Goal: Information Seeking & Learning: Learn about a topic

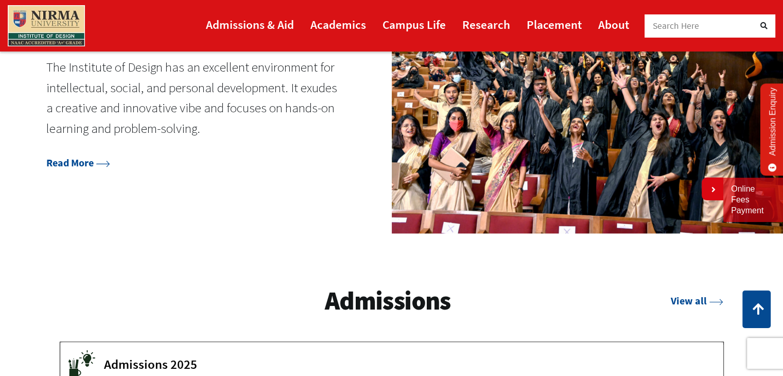
scroll to position [1289, 0]
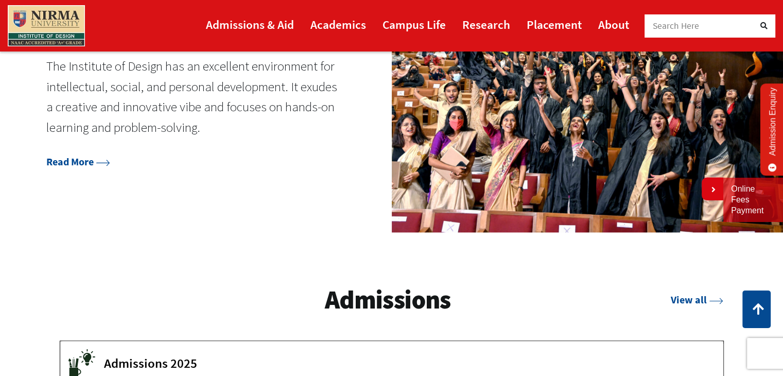
click at [111, 172] on div "Institute of Design at a Glance The Institute of Design has an excellent enviro…" at bounding box center [391, 82] width 783 height 302
click at [110, 169] on div "Institute of Design at a Glance The Institute of Design has an excellent enviro…" at bounding box center [195, 80] width 299 height 177
click at [107, 161] on icon at bounding box center [103, 163] width 14 height 7
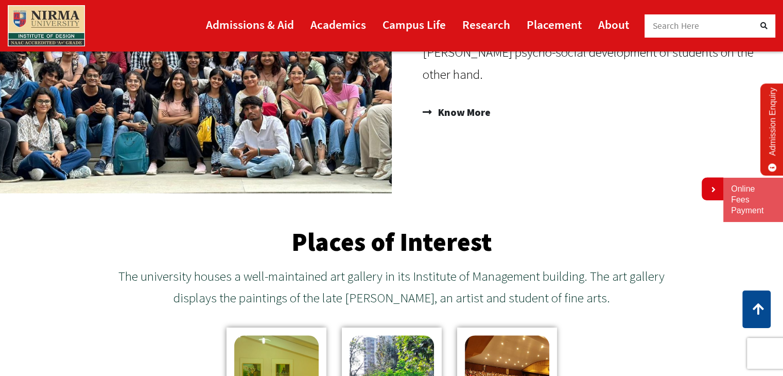
scroll to position [1021, 0]
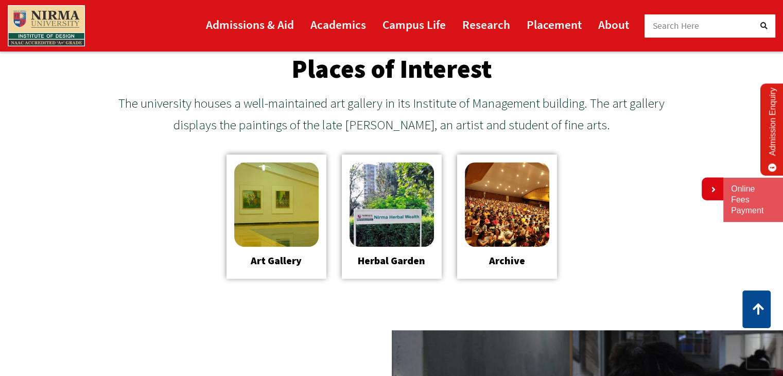
click at [269, 263] on link "Art Gallery" at bounding box center [276, 260] width 51 height 13
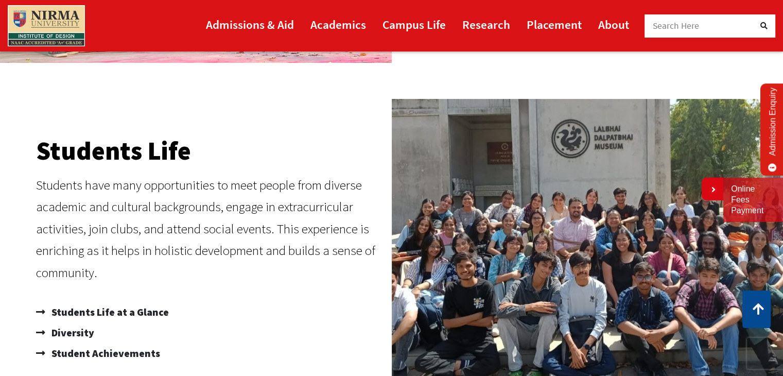
scroll to position [298, 0]
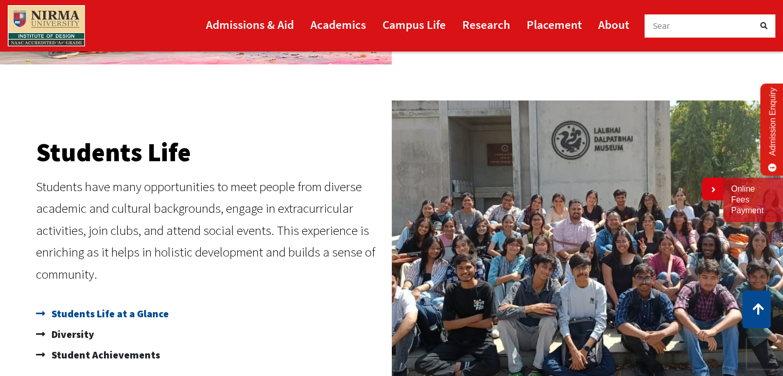
click at [103, 310] on span "Students Life at a Glance" at bounding box center [109, 313] width 120 height 21
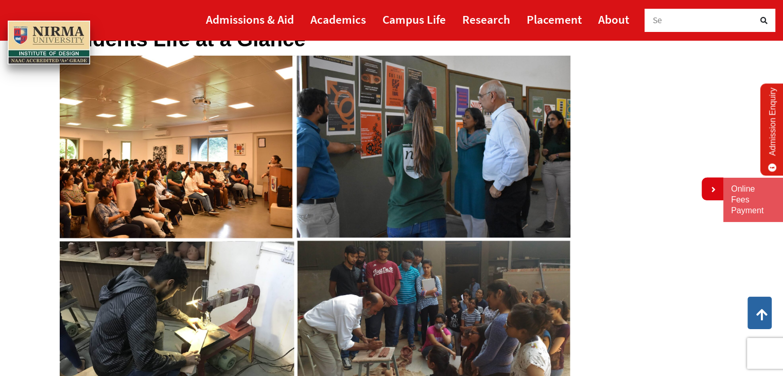
scroll to position [84, 0]
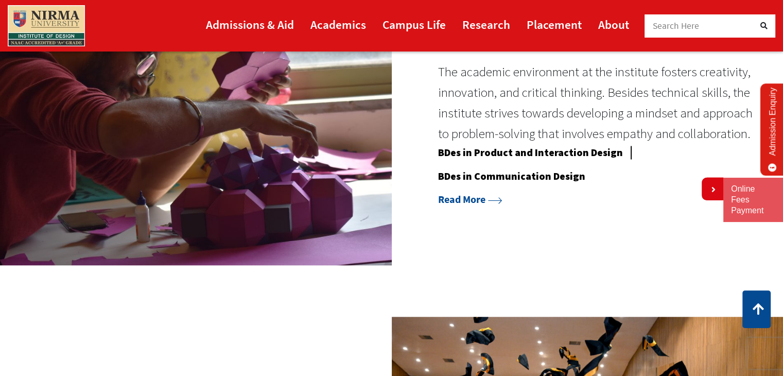
scroll to position [947, 0]
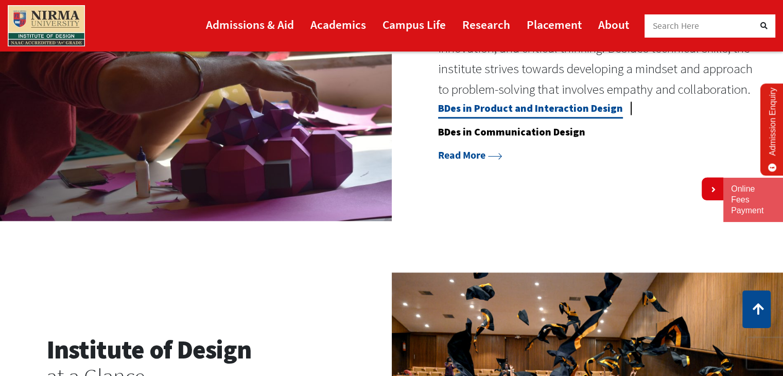
click at [524, 113] on link "BDes in Product and Interaction Design" at bounding box center [530, 109] width 185 height 17
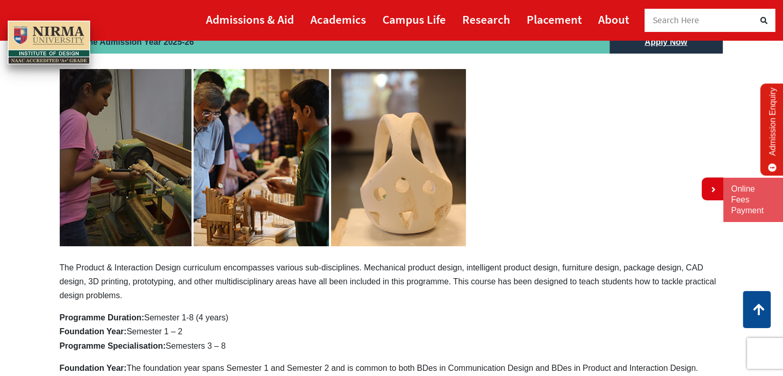
scroll to position [125, 0]
